Goal: Entertainment & Leisure: Consume media (video, audio)

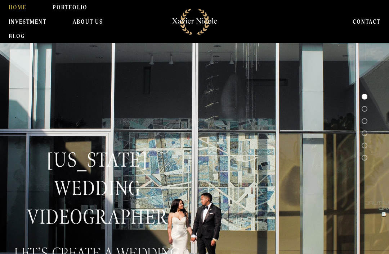
click at [36, 22] on link "INVESTMENT" at bounding box center [28, 21] width 38 height 14
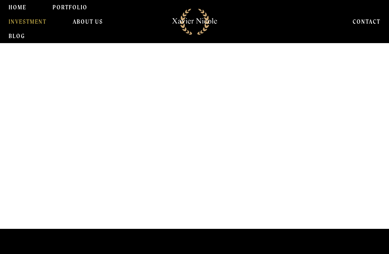
click at [75, 10] on link "PORTFOLIO" at bounding box center [70, 7] width 35 height 14
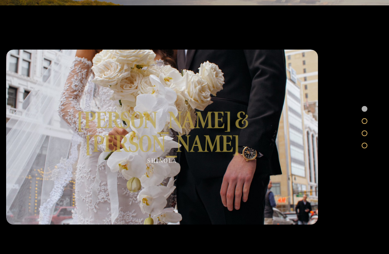
scroll to position [254, 0]
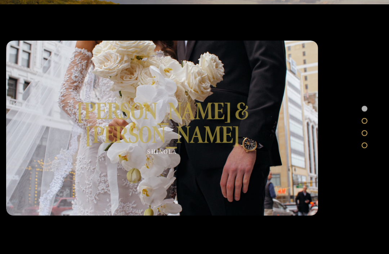
click at [187, 110] on div at bounding box center [162, 128] width 312 height 175
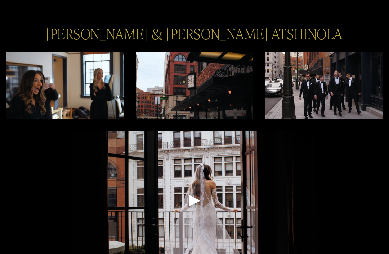
scroll to position [45, 0]
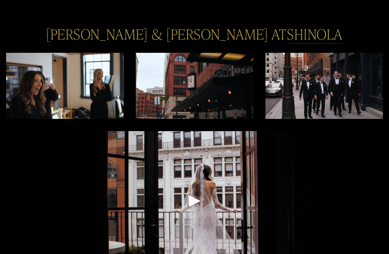
click at [188, 196] on div "Play" at bounding box center [194, 200] width 17 height 17
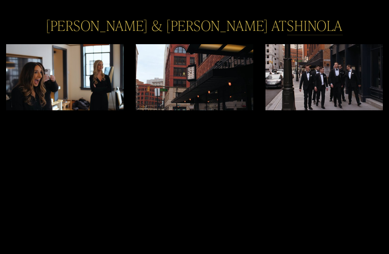
scroll to position [0, 0]
